Goal: Transaction & Acquisition: Purchase product/service

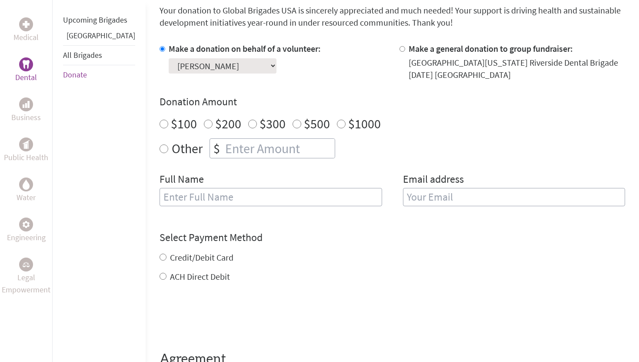
scroll to position [245, 0]
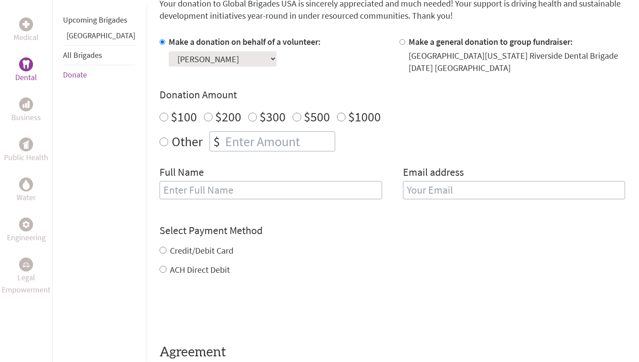
click at [337, 116] on input "$1000" at bounding box center [341, 117] width 9 height 9
radio input "true"
click at [160, 141] on input "Other" at bounding box center [164, 141] width 9 height 9
radio input "true"
click at [224, 140] on input "number" at bounding box center [279, 141] width 111 height 19
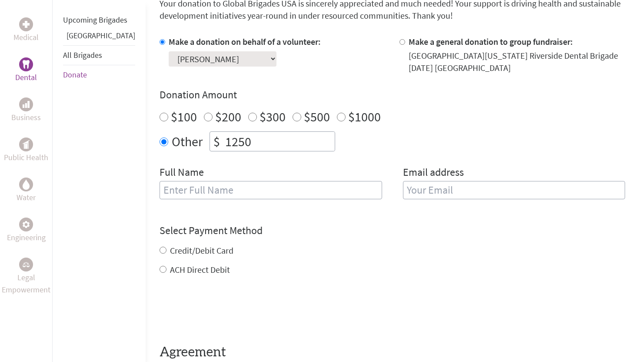
type input "1250"
click at [272, 194] on input "text" at bounding box center [271, 190] width 223 height 18
type input "[PERSON_NAME]"
click at [435, 189] on input "email" at bounding box center [514, 190] width 223 height 18
type input "[EMAIL_ADDRESS][DOMAIN_NAME]"
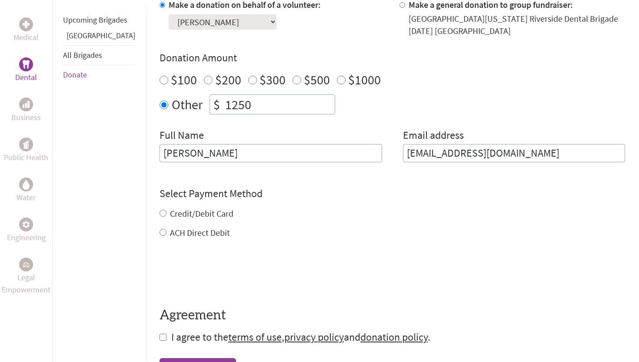
scroll to position [284, 0]
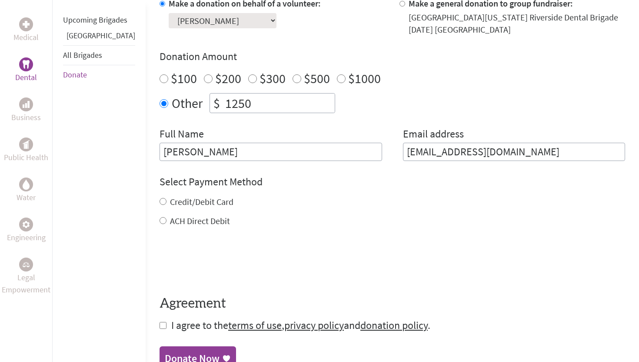
click at [160, 212] on div "Credit/Debit Card ACH Direct Debit" at bounding box center [393, 211] width 466 height 31
click at [160, 198] on input "Credit/Debit Card" at bounding box center [163, 201] width 7 height 7
radio input "true"
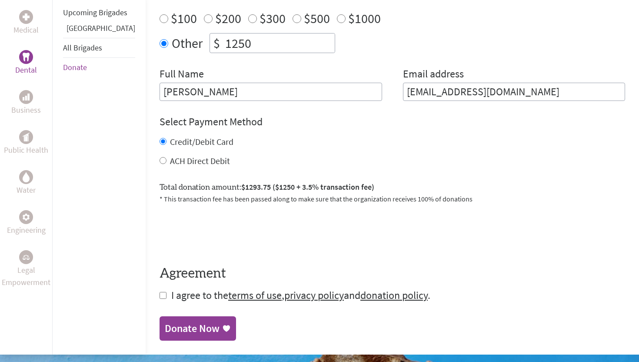
scroll to position [366, 0]
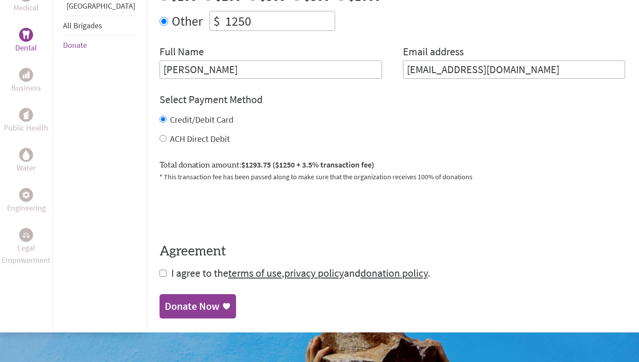
click at [160, 274] on input "checkbox" at bounding box center [163, 273] width 7 height 7
checkbox input "true"
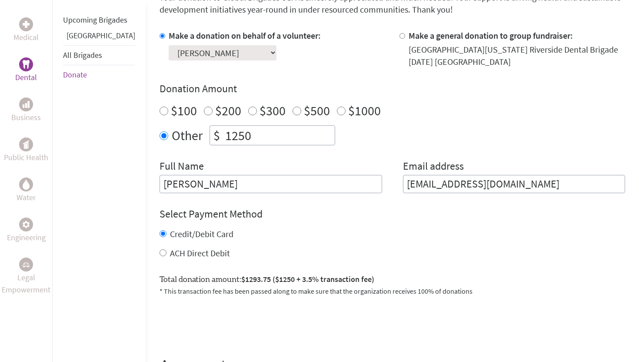
scroll to position [250, 0]
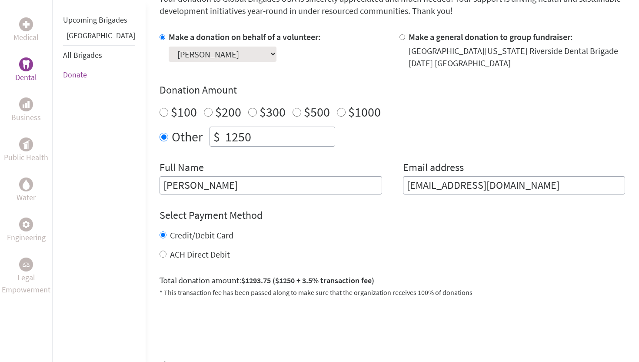
click at [230, 53] on select "Select a volunteer... [PERSON_NAME] Garha [PERSON_NAME] [PERSON_NAME] [PERSON_N…" at bounding box center [223, 54] width 108 height 15
click at [169, 47] on select "Select a volunteer... [PERSON_NAME] Garha [PERSON_NAME] [PERSON_NAME] [PERSON_N…" at bounding box center [223, 54] width 108 height 15
click at [229, 53] on select "Select a volunteer... [PERSON_NAME] Garha [PERSON_NAME] [PERSON_NAME] [PERSON_N…" at bounding box center [223, 54] width 108 height 15
click at [169, 47] on select "Select a volunteer... [PERSON_NAME] Garha [PERSON_NAME] [PERSON_NAME] [PERSON_N…" at bounding box center [223, 54] width 108 height 15
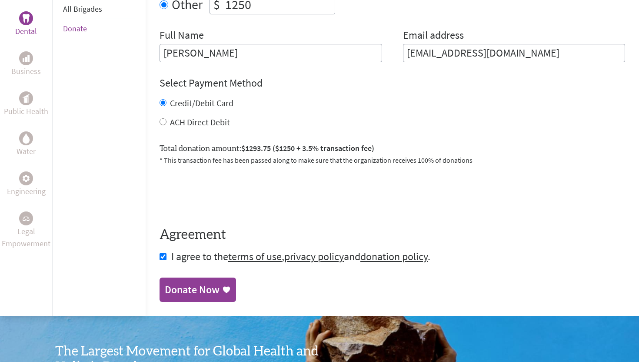
scroll to position [384, 0]
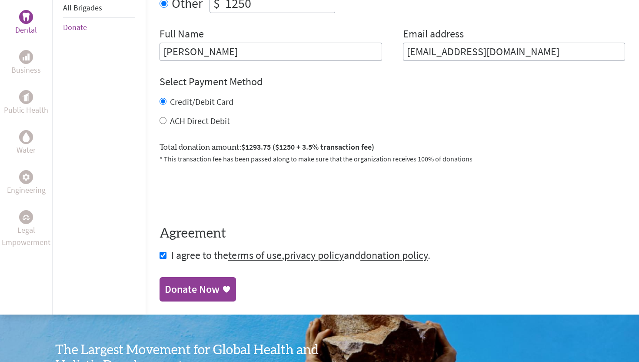
click at [189, 286] on div "Donate Now" at bounding box center [192, 289] width 55 height 14
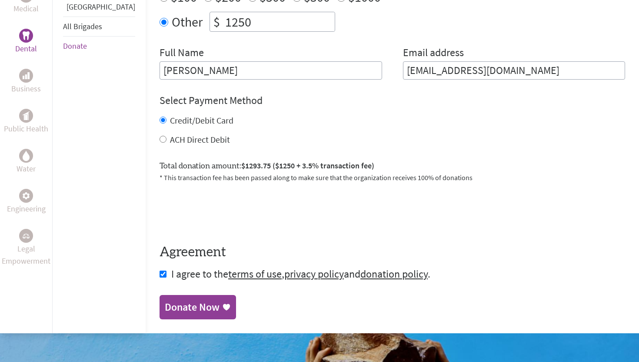
scroll to position [371, 0]
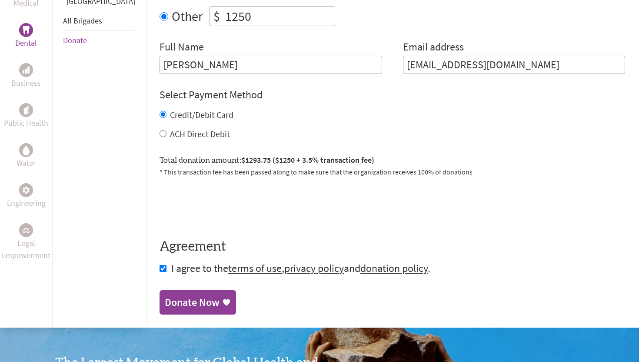
click at [223, 302] on icon at bounding box center [226, 302] width 7 height 7
